Goal: Information Seeking & Learning: Learn about a topic

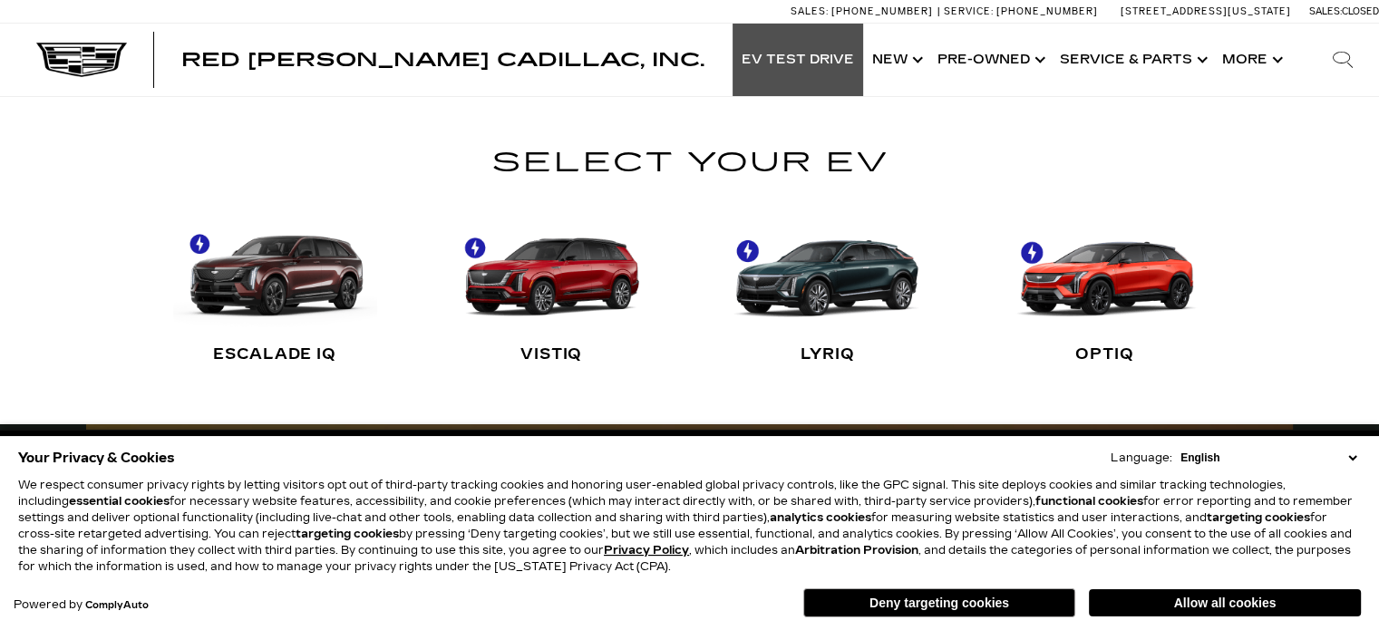
click at [1349, 452] on select "English Spanish / Español English / [GEOGRAPHIC_DATA] Korean / 한국어 Vietnamese /…" at bounding box center [1268, 458] width 185 height 16
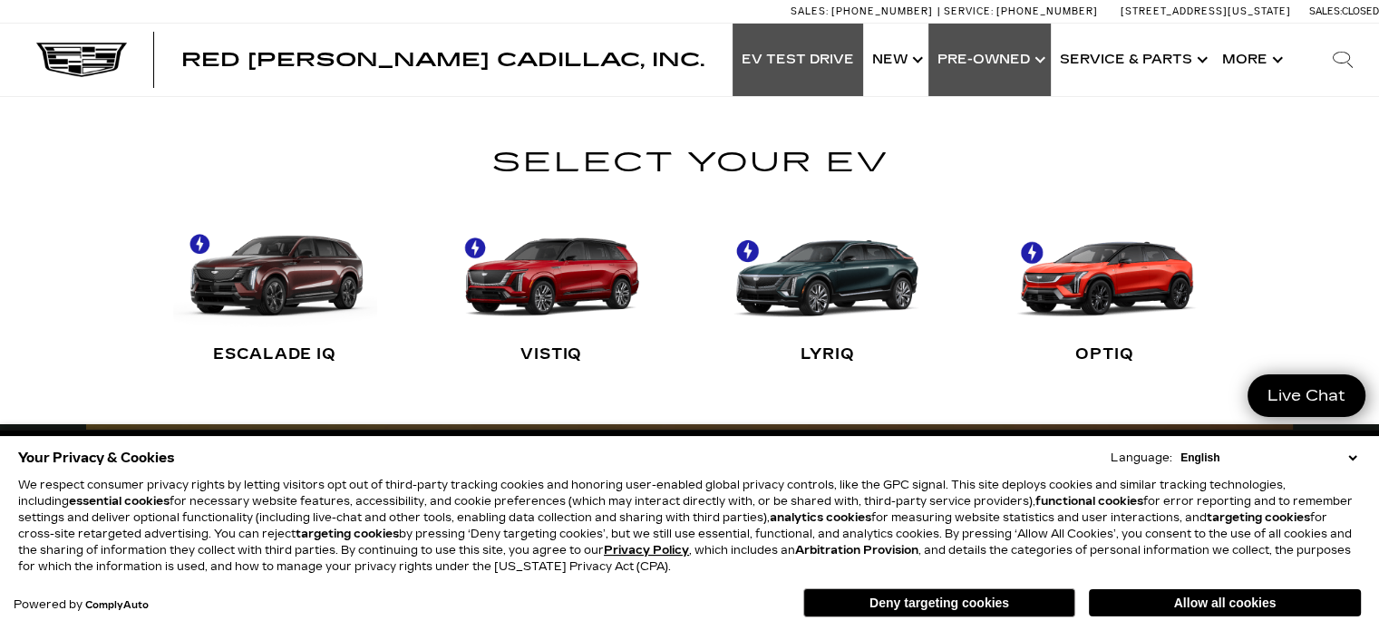
click at [1006, 60] on link "Show Pre-Owned" at bounding box center [989, 60] width 122 height 73
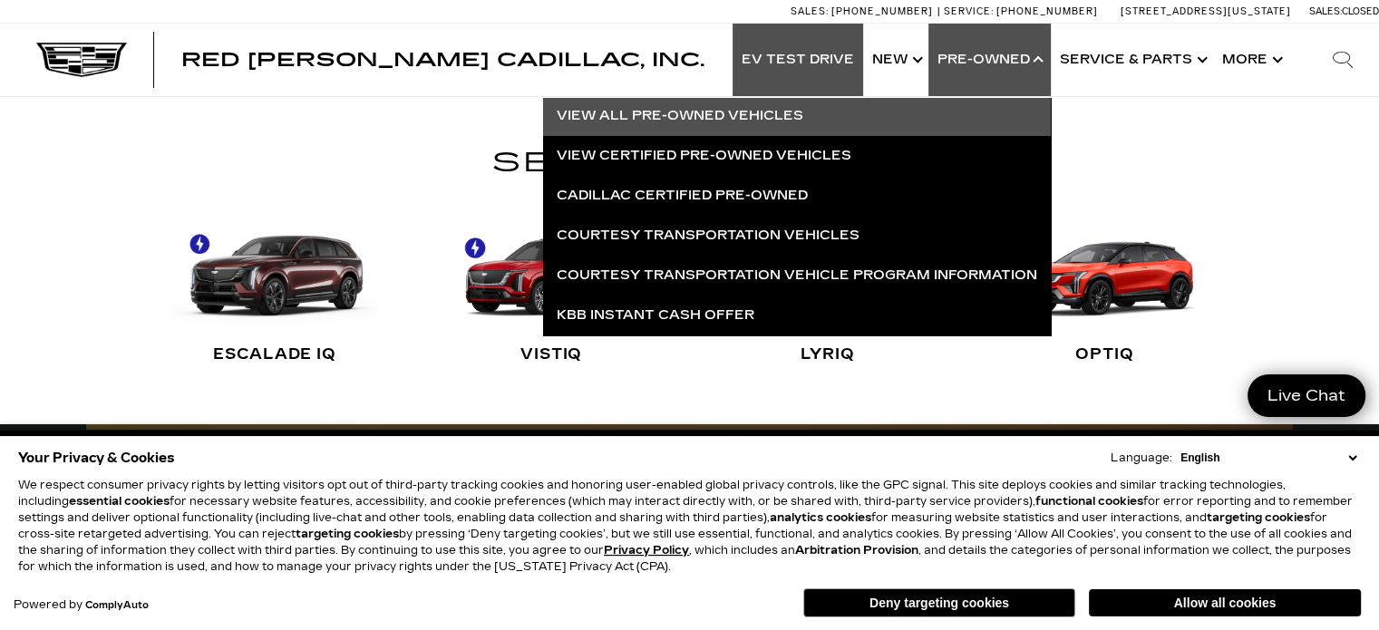
click at [827, 114] on link "View All Pre-Owned Vehicles" at bounding box center [797, 116] width 508 height 40
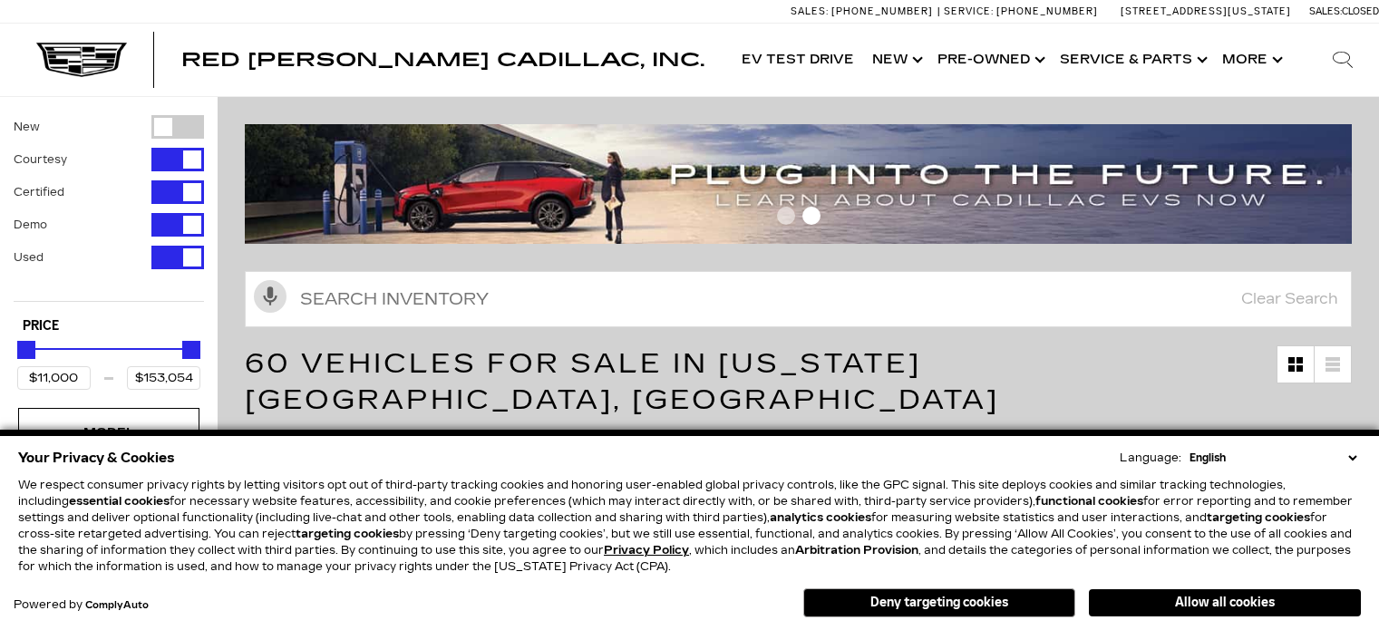
click at [1009, 608] on button "Deny targeting cookies" at bounding box center [939, 602] width 272 height 29
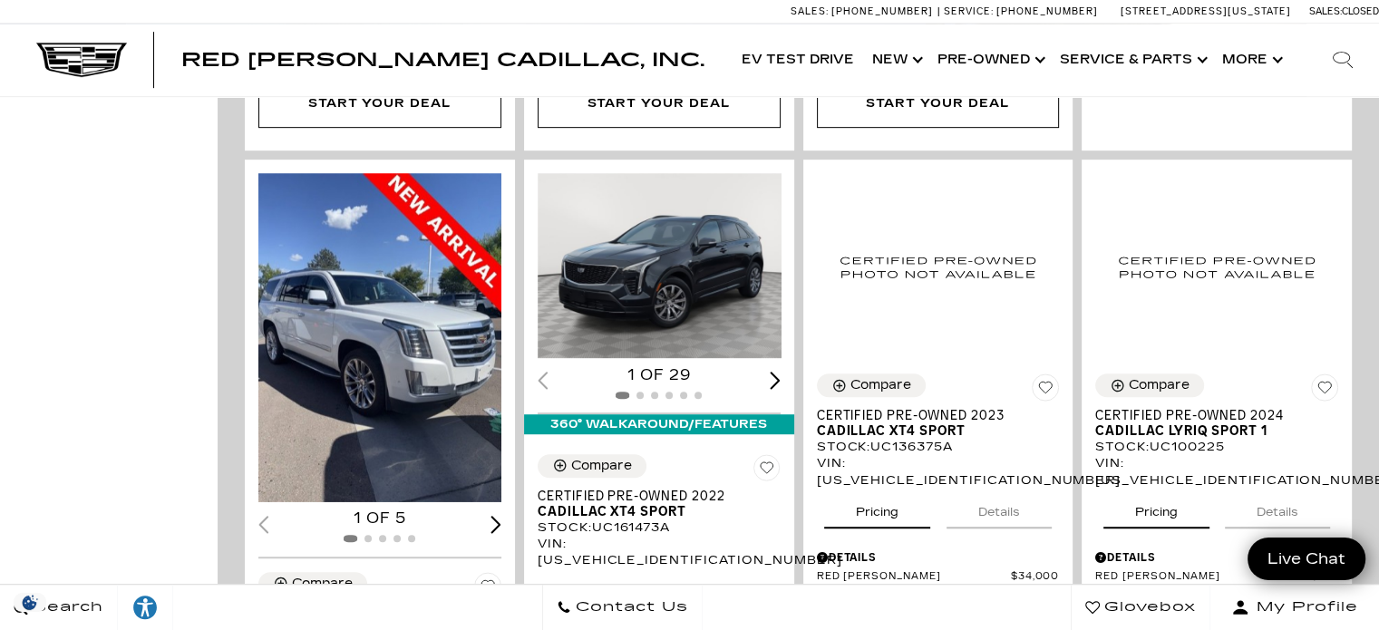
scroll to position [898, 0]
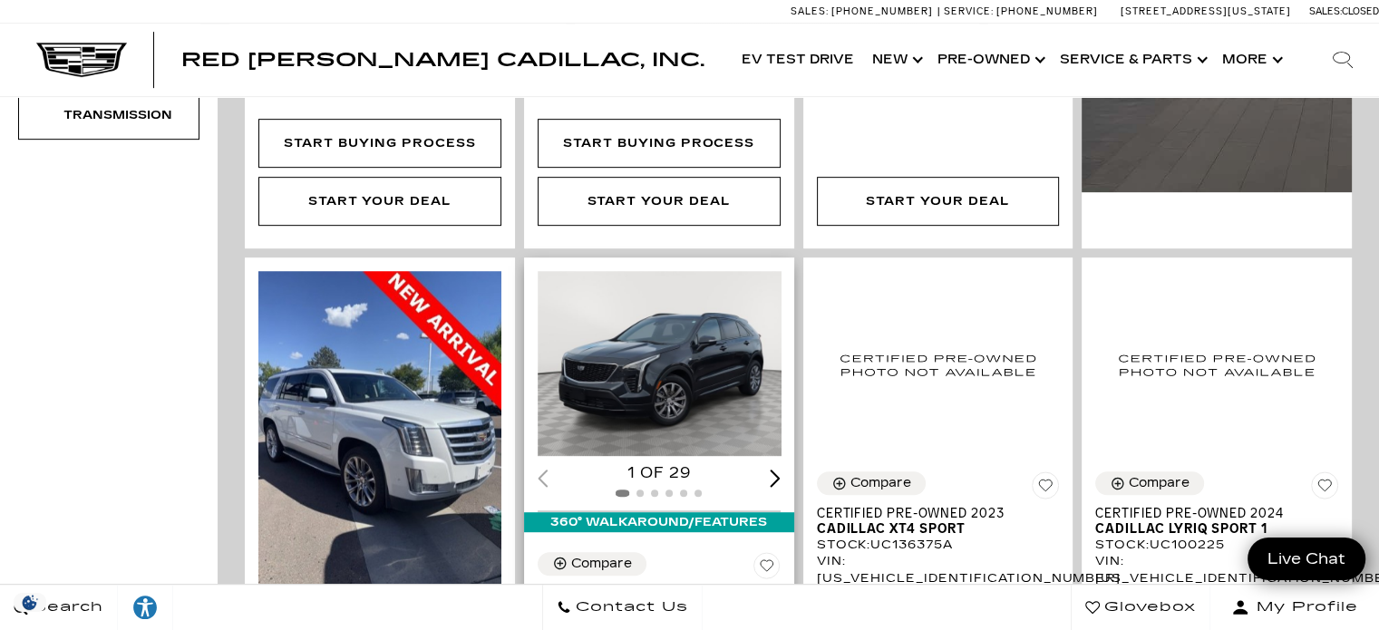
click at [775, 470] on div "Next slide" at bounding box center [775, 478] width 11 height 17
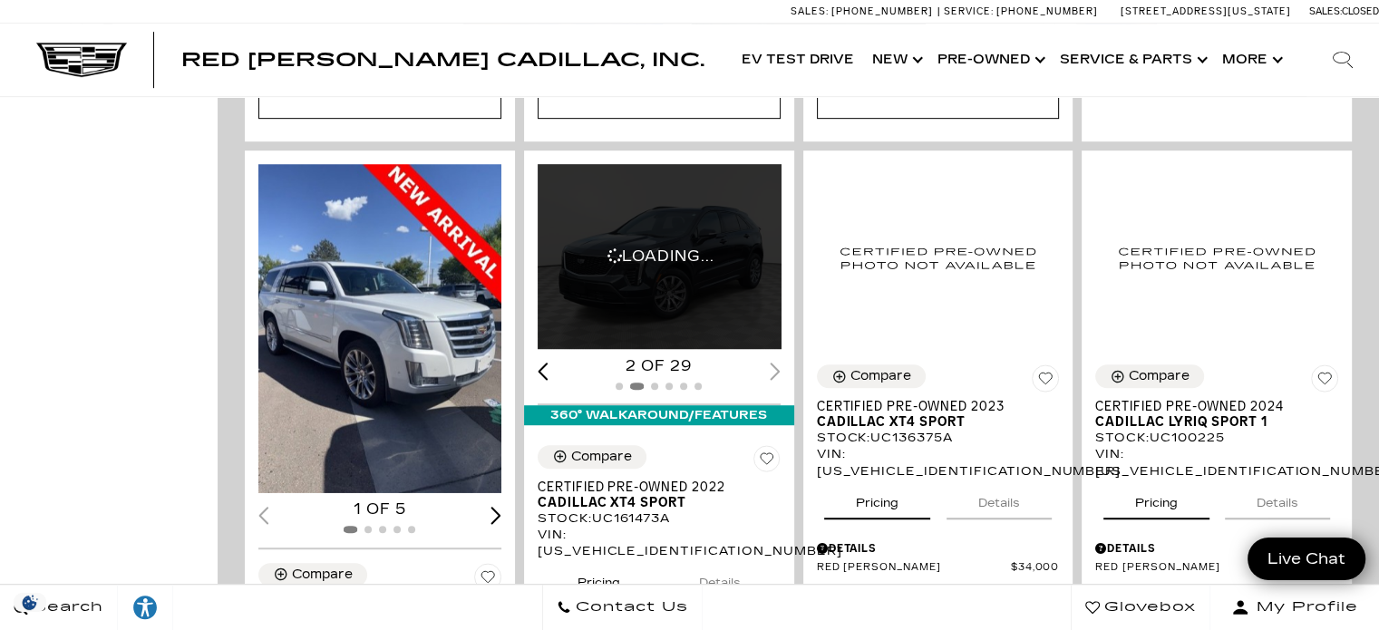
scroll to position [1021, 0]
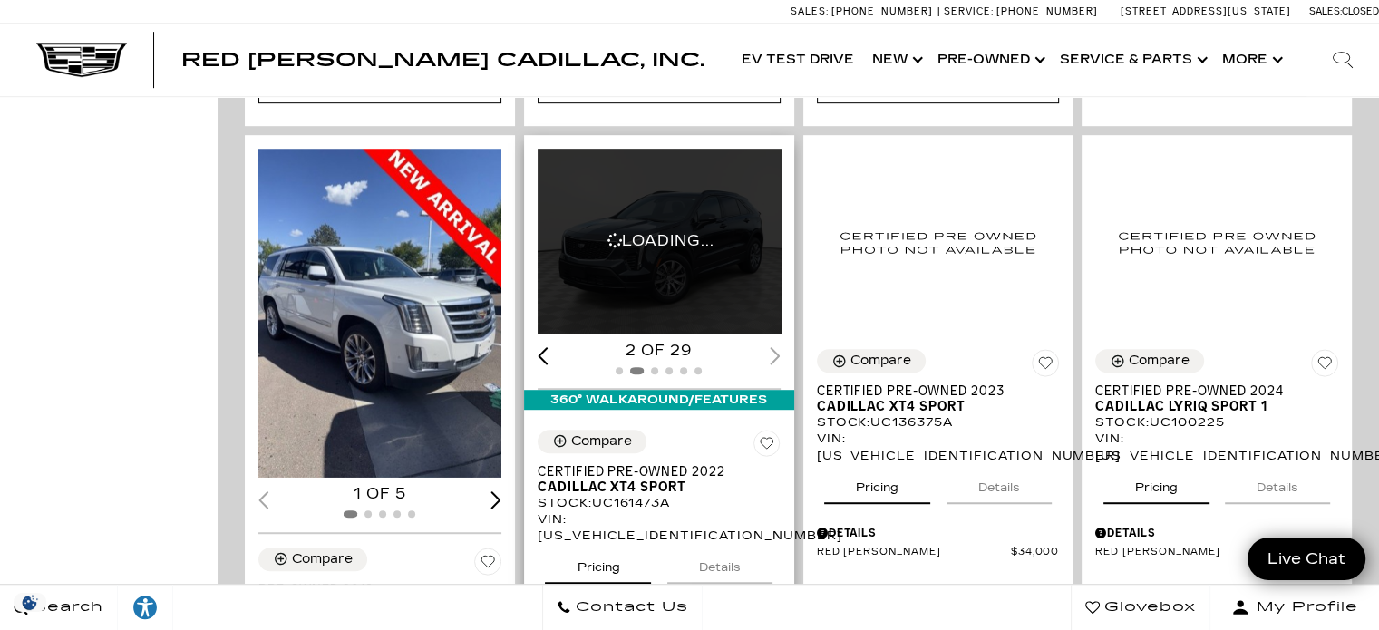
click at [779, 341] on div "2 of 29" at bounding box center [659, 351] width 243 height 20
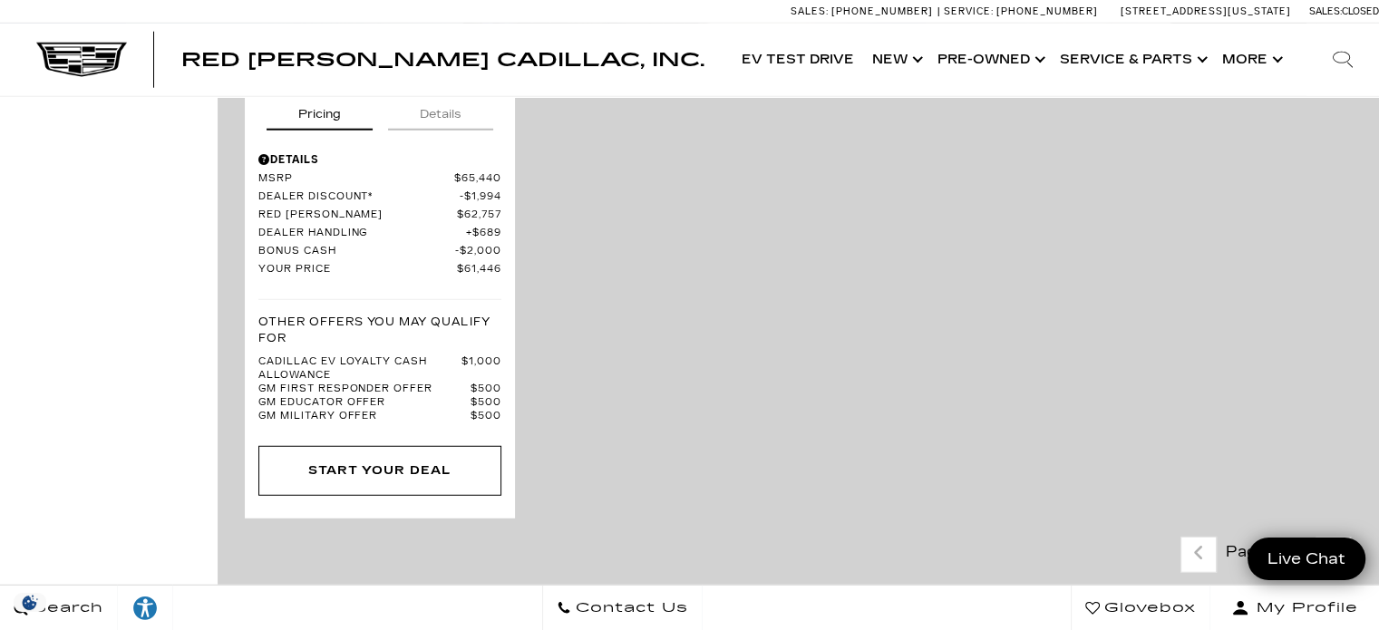
scroll to position [4761, 0]
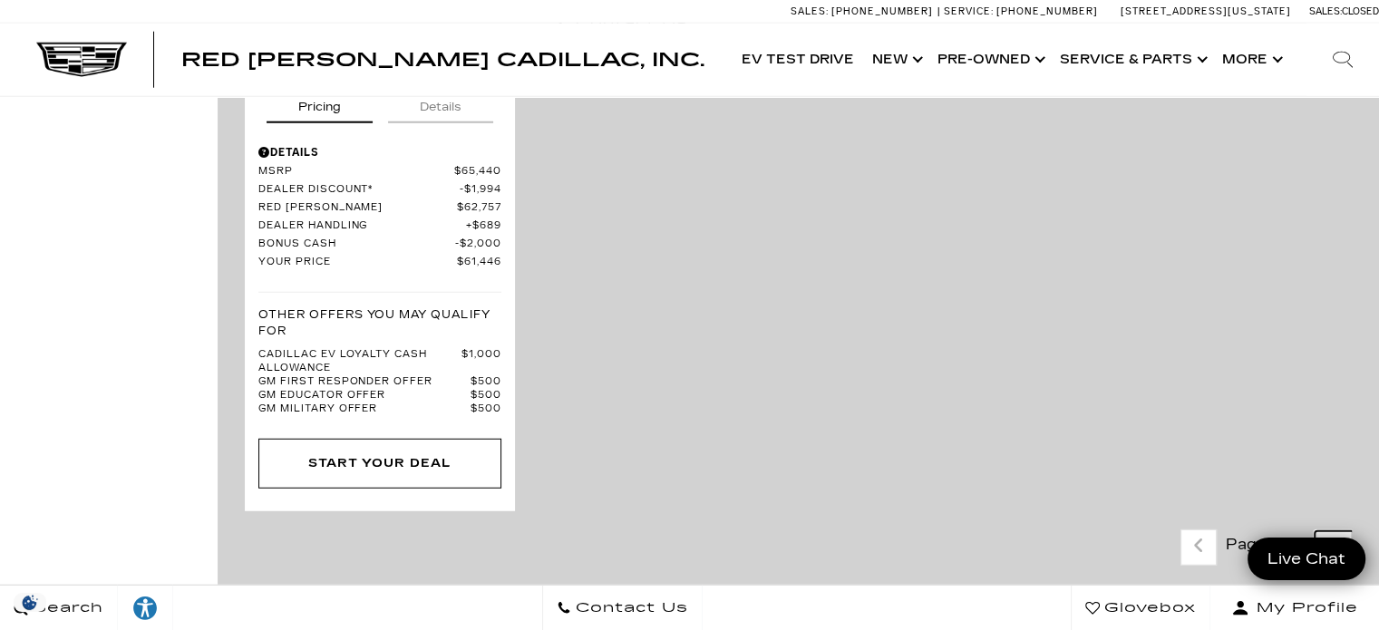
click at [1353, 531] on link "Next - Page" at bounding box center [1333, 547] width 39 height 32
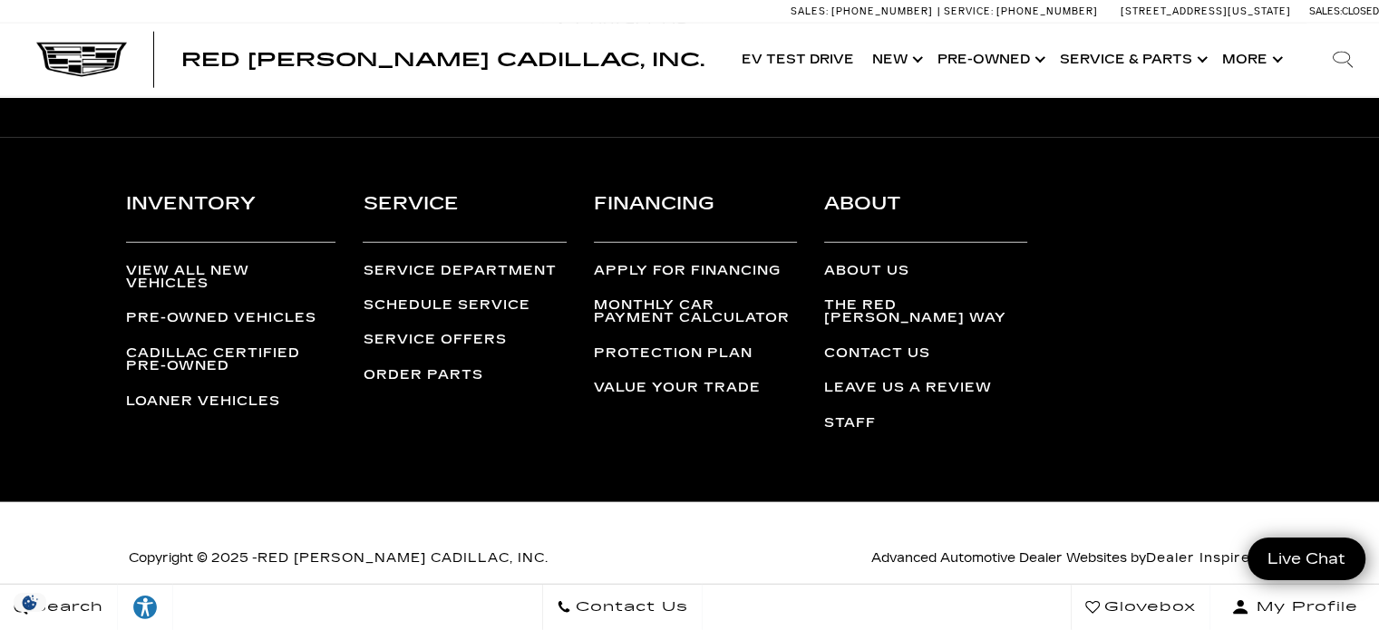
scroll to position [4666, 0]
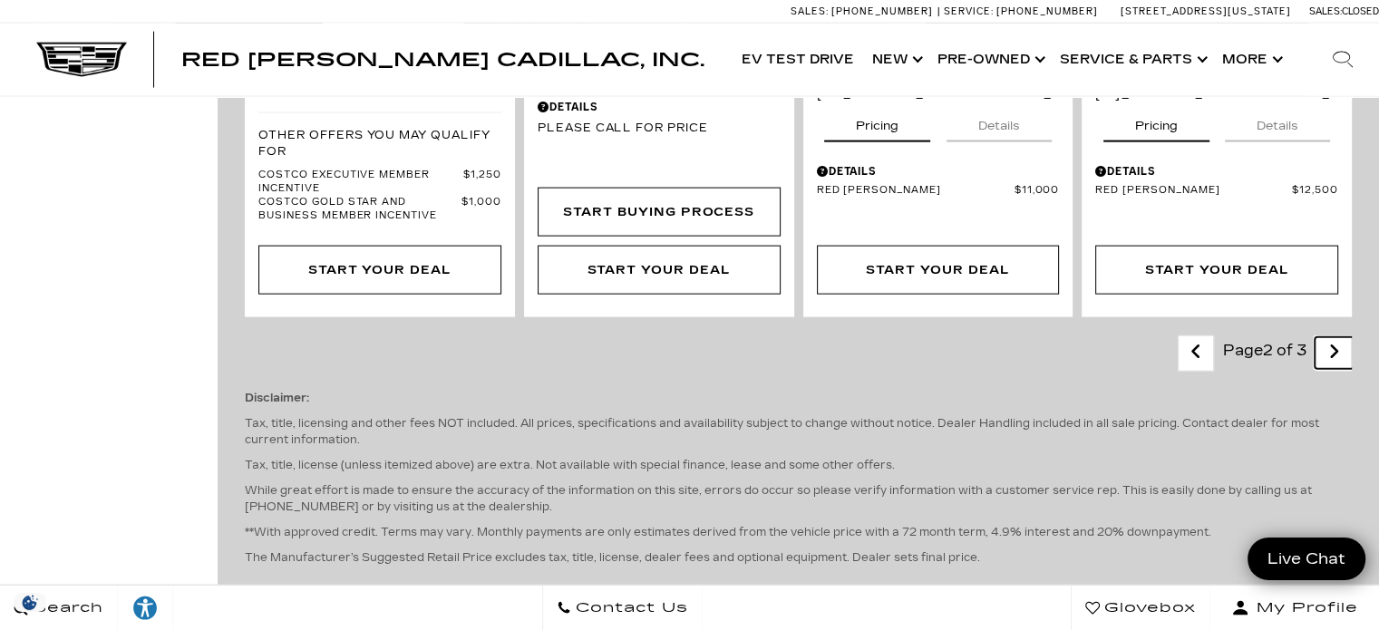
scroll to position [4148, 0]
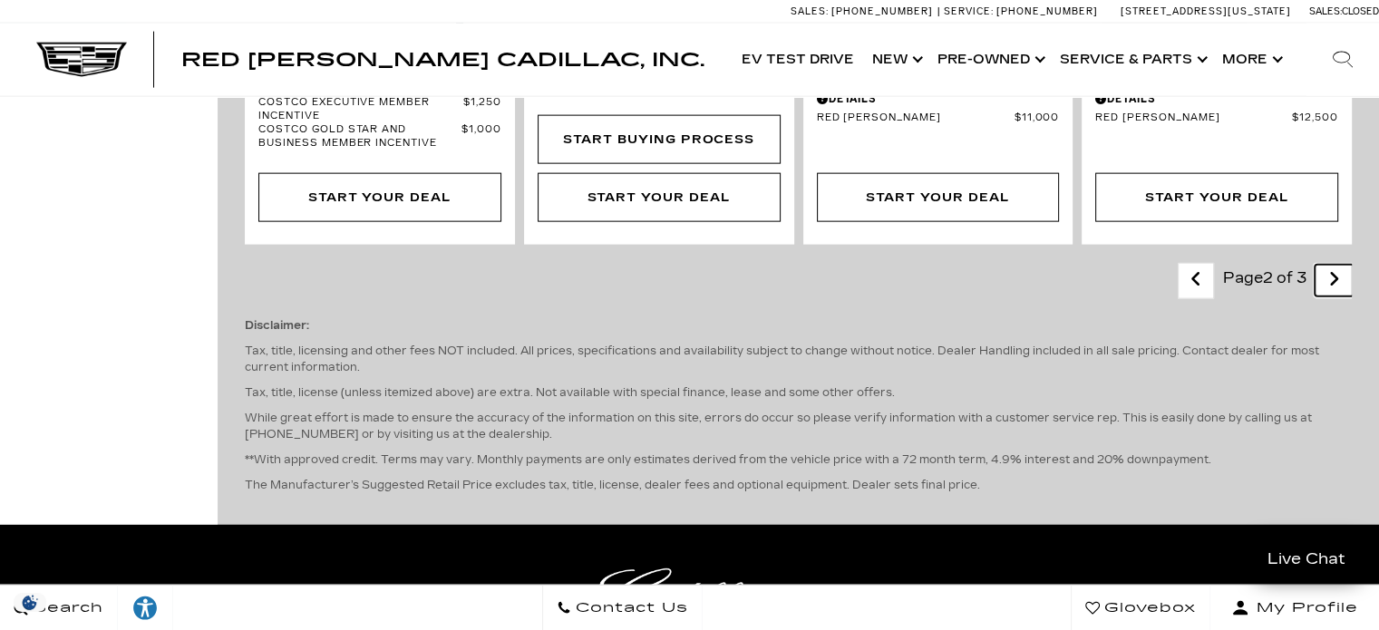
click at [1340, 265] on icon "next page" at bounding box center [1334, 279] width 12 height 29
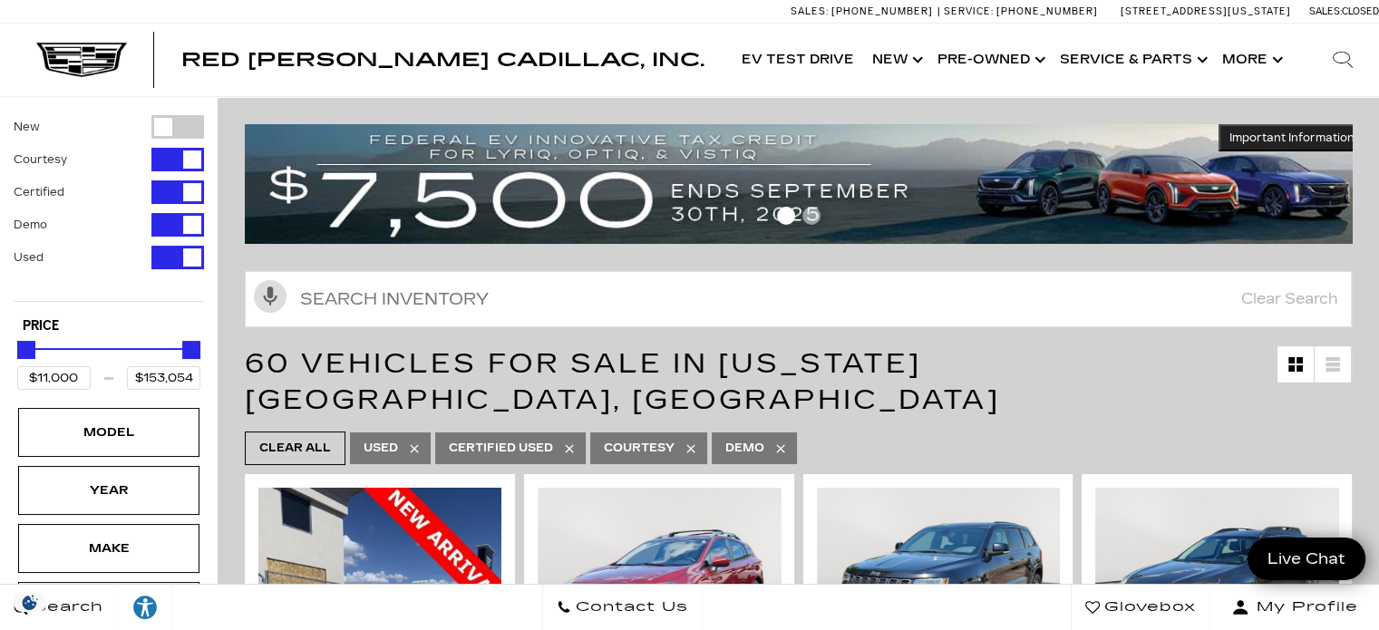
click at [940, 427] on ul "Clear All Used Certified Used Courtesy Demo" at bounding box center [798, 448] width 1107 height 43
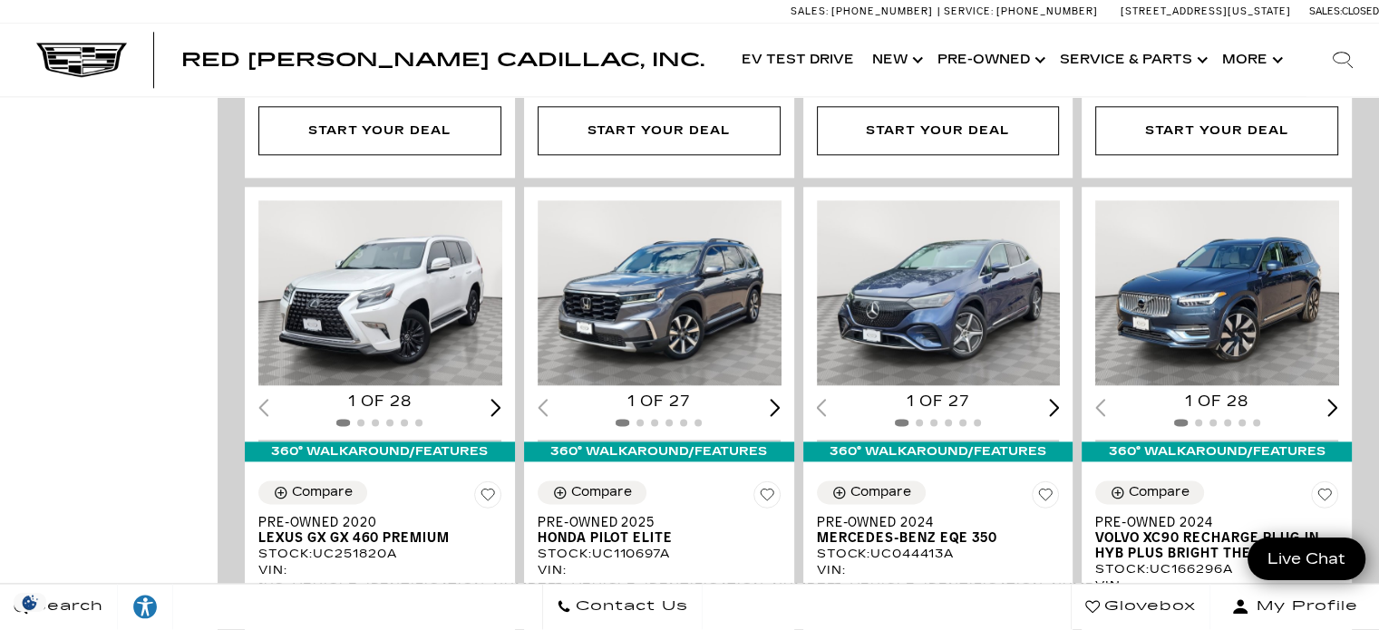
scroll to position [2245, 0]
